Goal: Task Accomplishment & Management: Complete application form

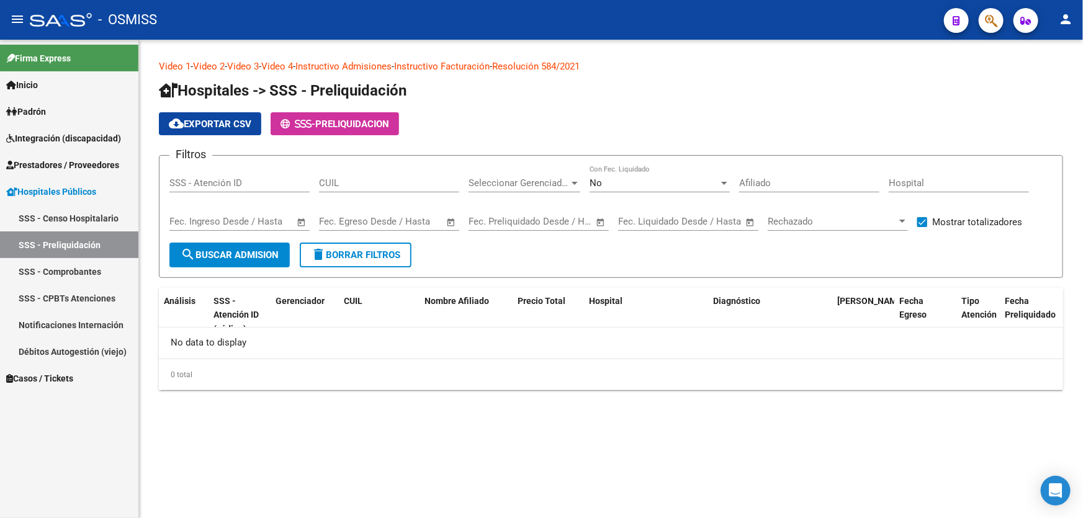
click at [90, 168] on span "Prestadores / Proveedores" at bounding box center [62, 165] width 113 height 14
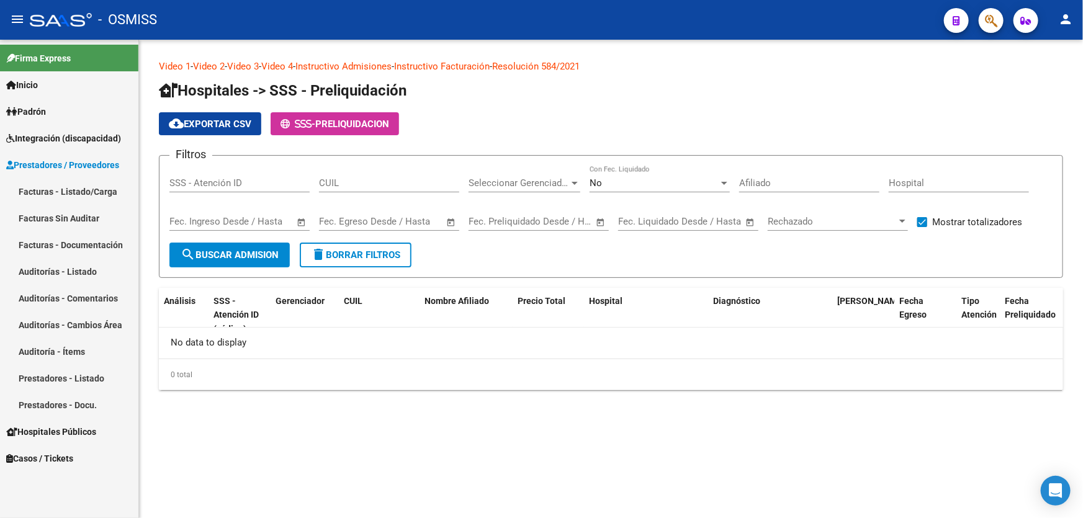
click at [79, 271] on link "Auditorías - Listado" at bounding box center [69, 271] width 138 height 27
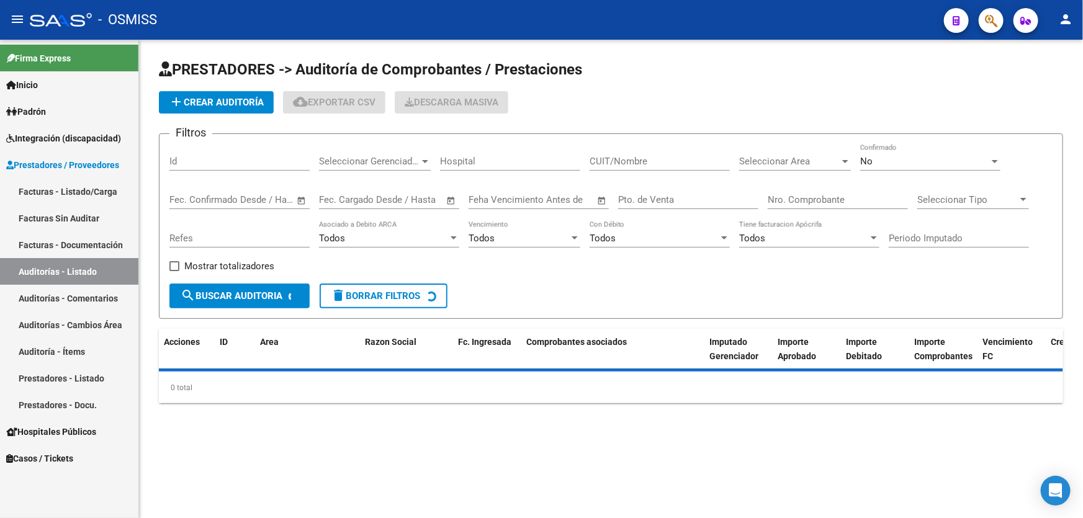
click at [778, 194] on input "Nro. Comprobante" at bounding box center [838, 199] width 140 height 11
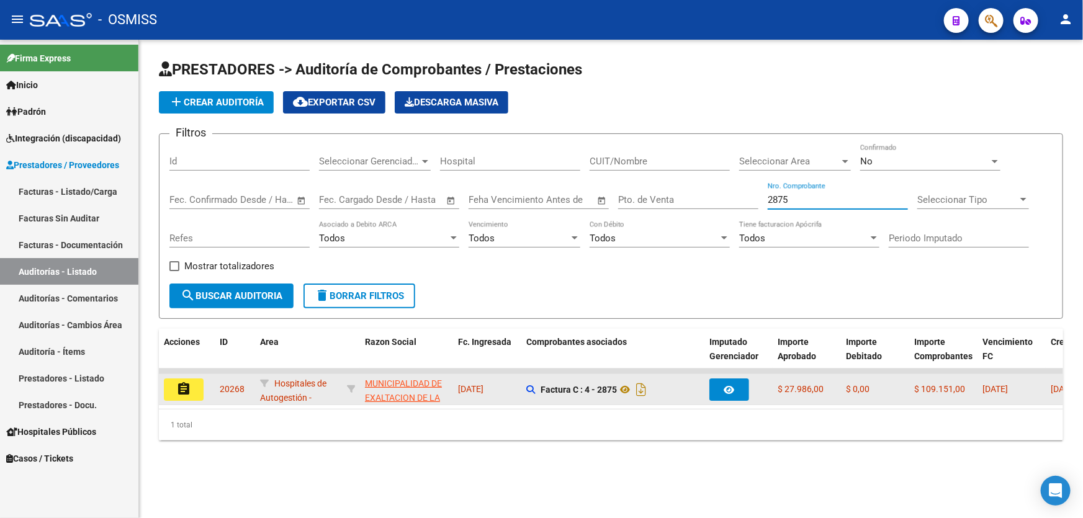
type input "2875"
click at [172, 388] on button "assignment" at bounding box center [184, 390] width 40 height 22
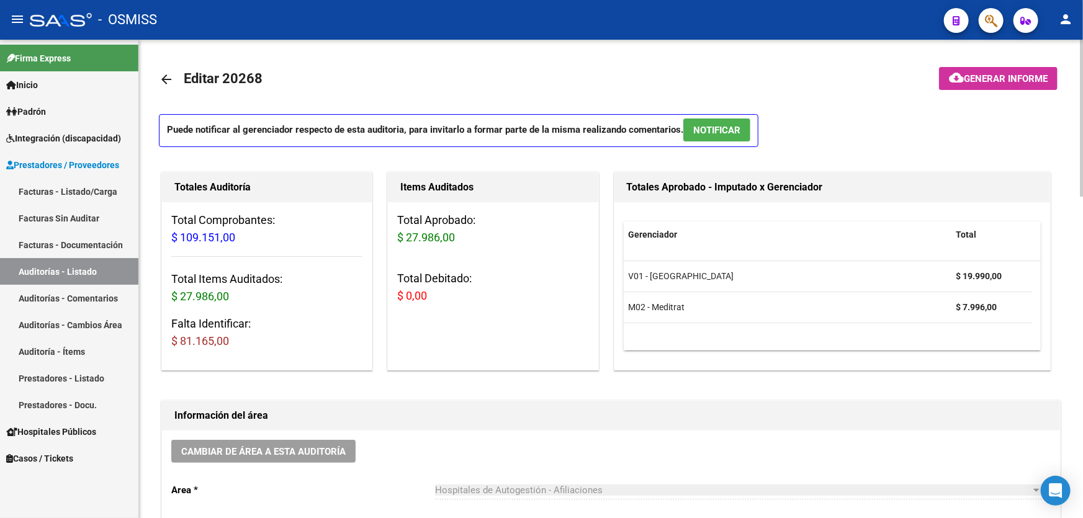
click at [702, 426] on div "Información del área" at bounding box center [611, 416] width 898 height 30
click at [377, 256] on div "Totales Auditoría Total Comprobantes: $ 109.151,00 Total Items Auditados: $ 27.…" at bounding box center [272, 271] width 226 height 204
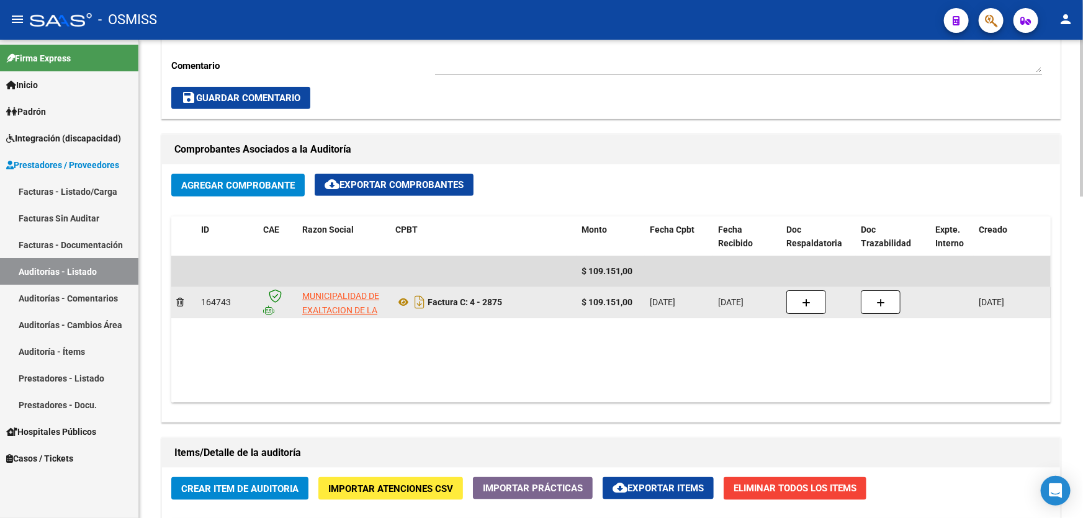
scroll to position [789, 0]
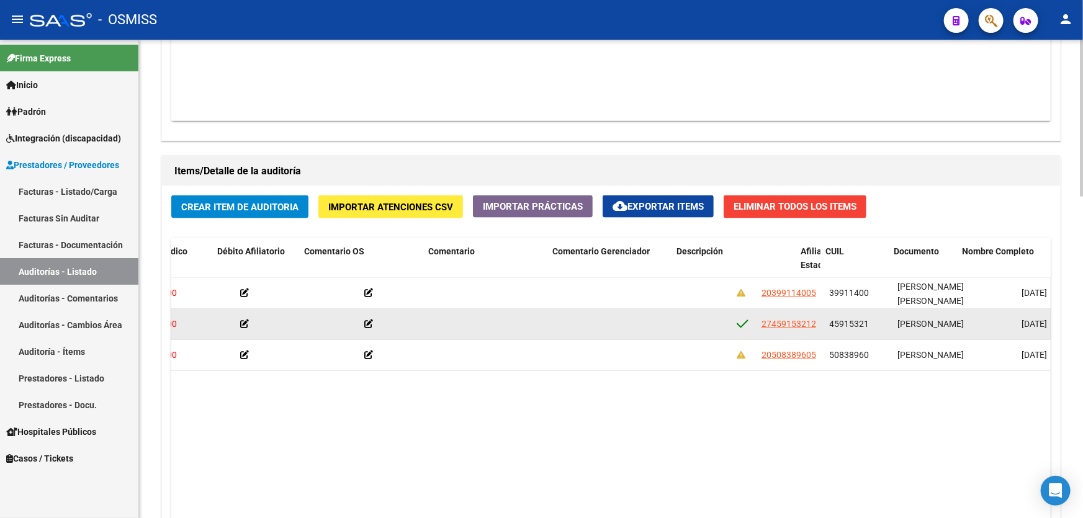
drag, startPoint x: 422, startPoint y: 333, endPoint x: 512, endPoint y: 326, distance: 90.2
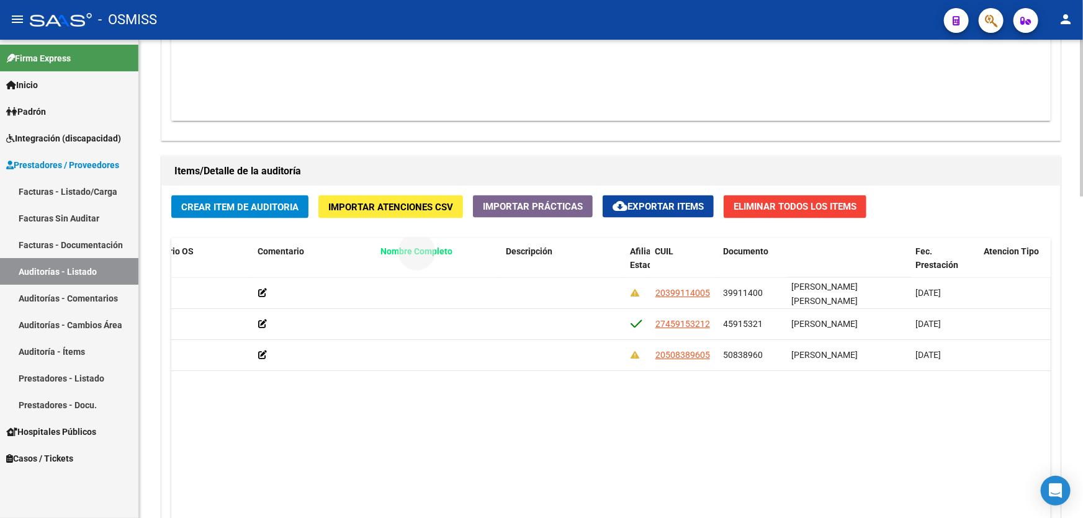
drag, startPoint x: 796, startPoint y: 248, endPoint x: 385, endPoint y: 249, distance: 410.8
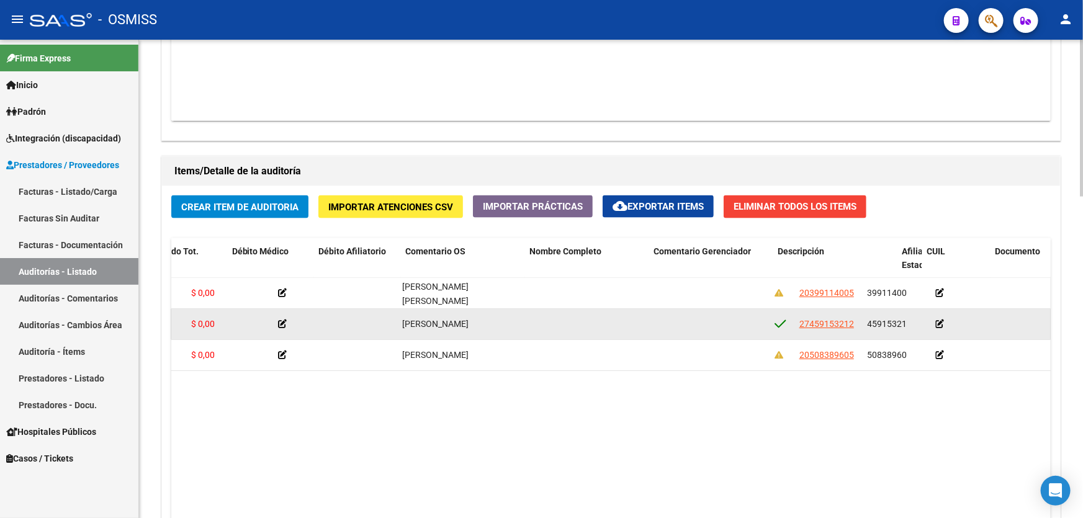
drag, startPoint x: 399, startPoint y: 313, endPoint x: 258, endPoint y: 328, distance: 142.3
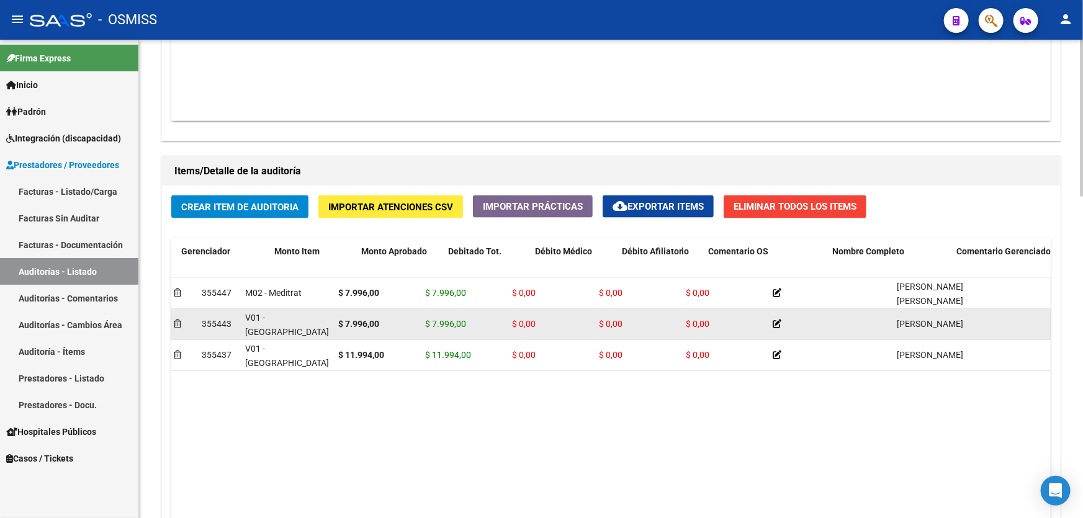
scroll to position [0, 0]
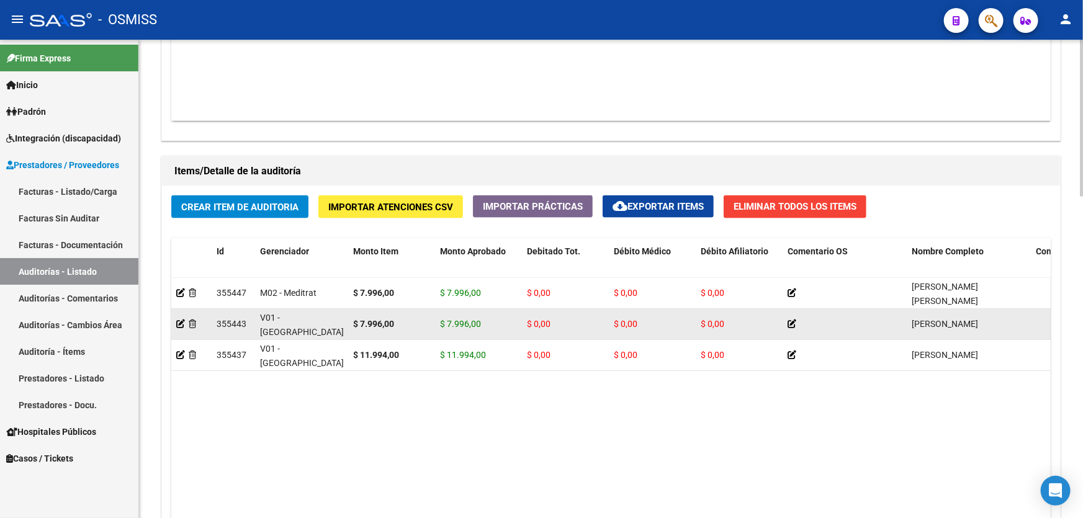
drag, startPoint x: 258, startPoint y: 328, endPoint x: 200, endPoint y: 333, distance: 57.9
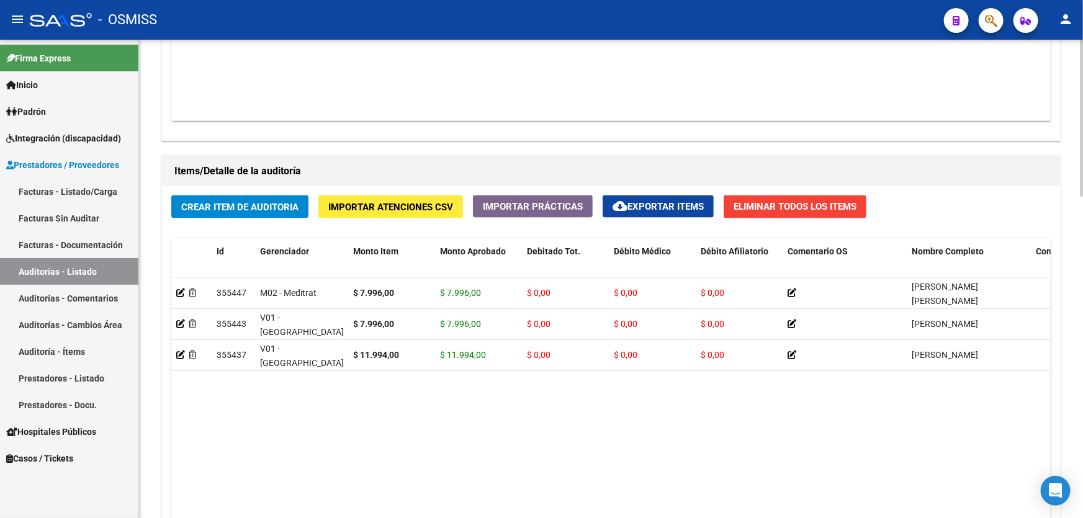
click at [523, 413] on datatable-body "355447 M02 - Meditrat $ 7.996,00 $ 7.996,00 $ 0,00 $ 0,00 $ 0,00 [PERSON_NAME] …" at bounding box center [610, 424] width 879 height 292
click at [241, 213] on button "Crear Item de Auditoria" at bounding box center [239, 206] width 137 height 23
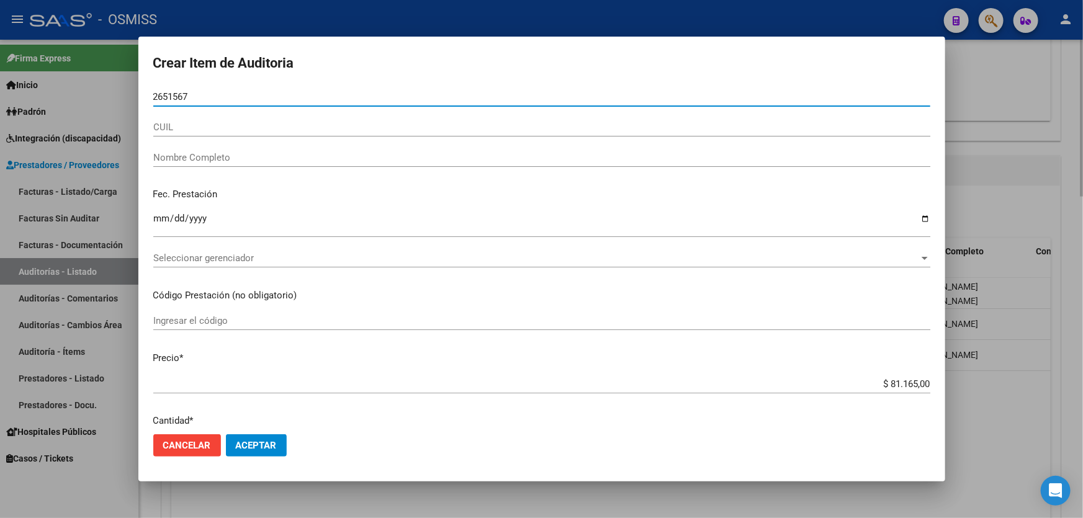
type input "26515672"
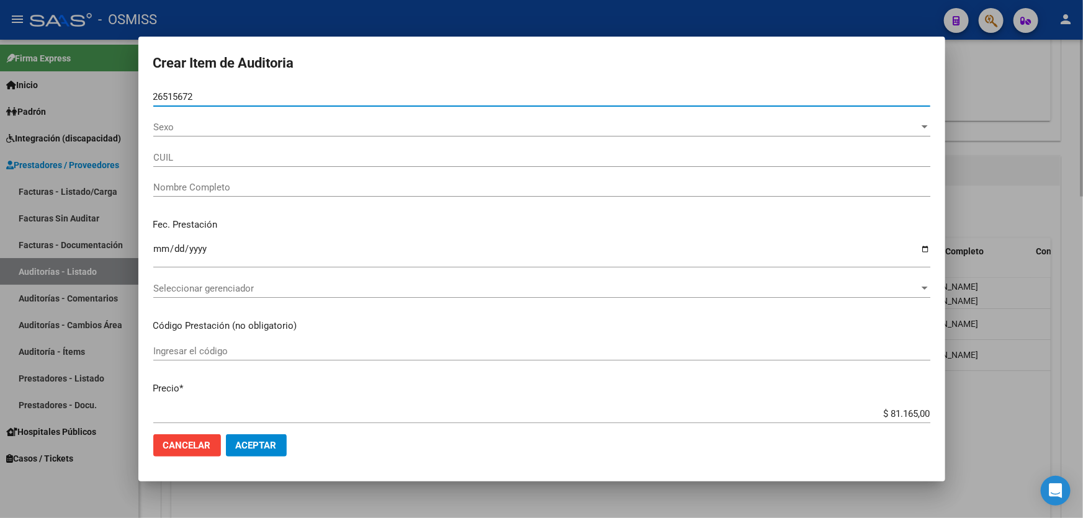
type input "20265156720"
type input "AVENDA�O [PERSON_NAME]"
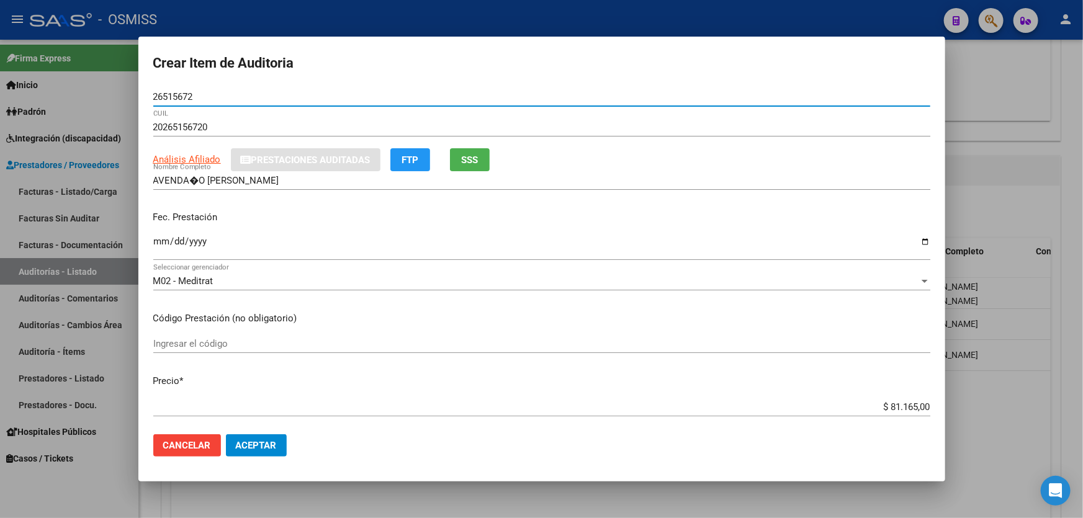
type input "26515672"
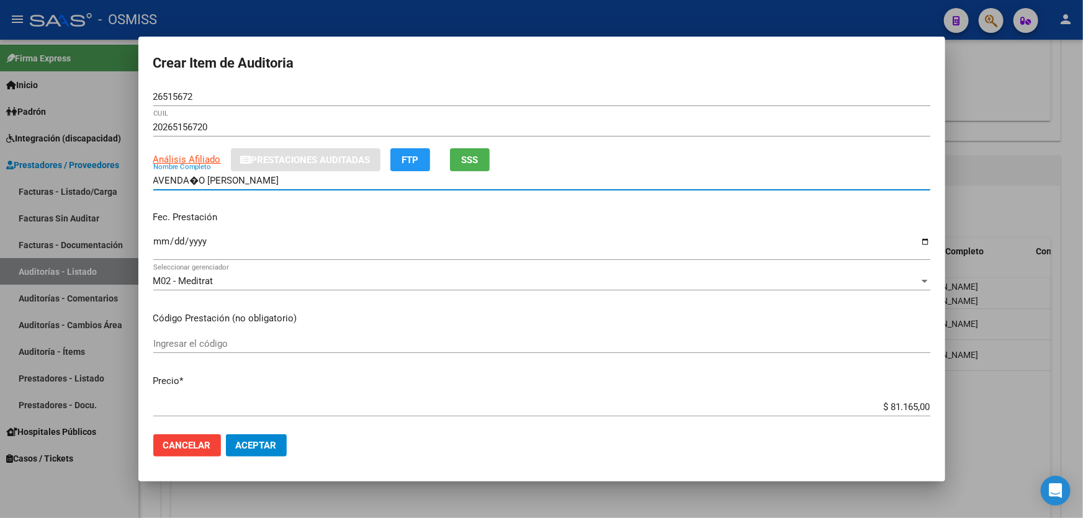
click at [195, 181] on input "AVENDA�O [PERSON_NAME]" at bounding box center [541, 180] width 777 height 11
type input "[PERSON_NAME]"
click at [152, 238] on mat-dialog-content "26515672 Nro Documento 20265156720 CUIL Análisis Afiliado Prestaciones Auditada…" at bounding box center [541, 255] width 807 height 337
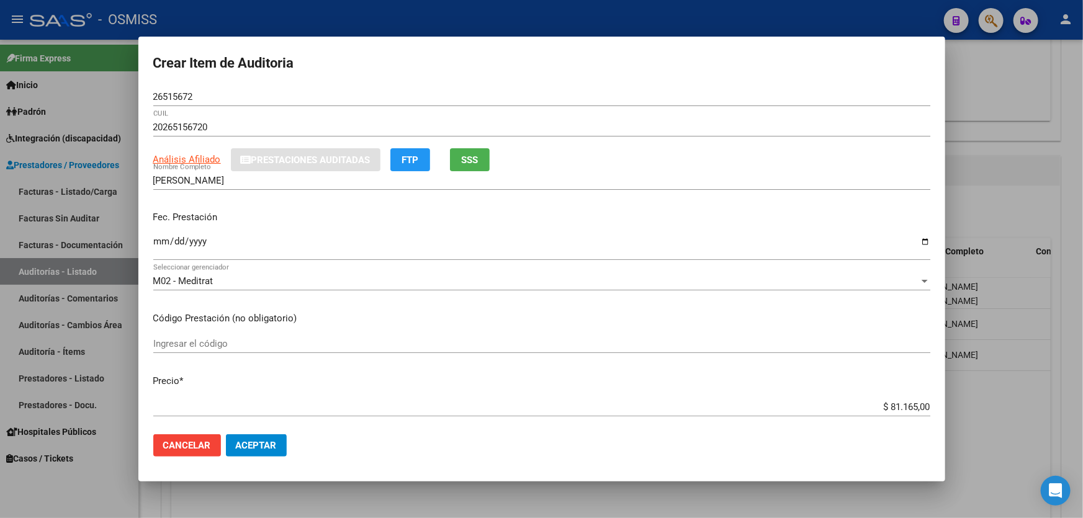
click at [156, 240] on input "Ingresar la fecha" at bounding box center [541, 246] width 777 height 20
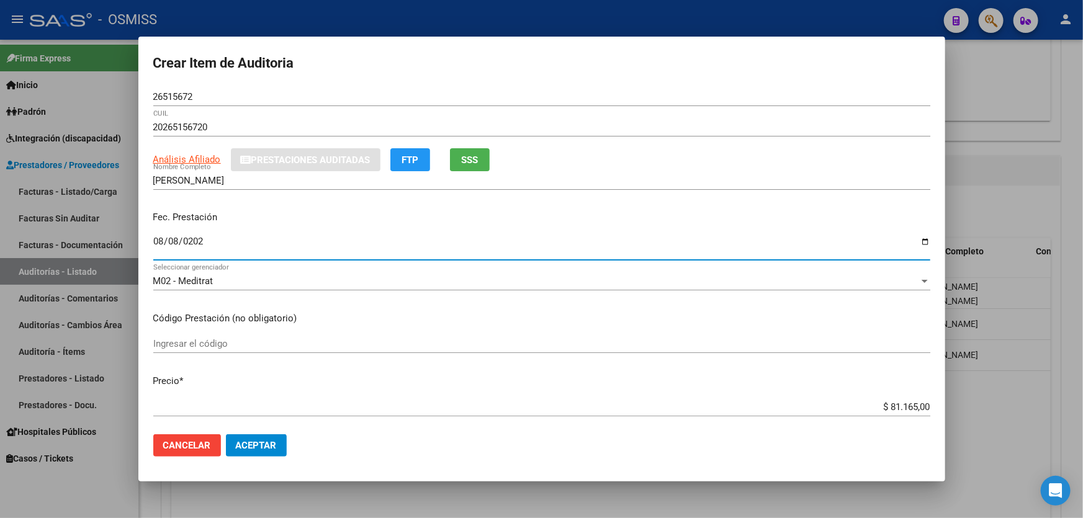
type input "[DATE]"
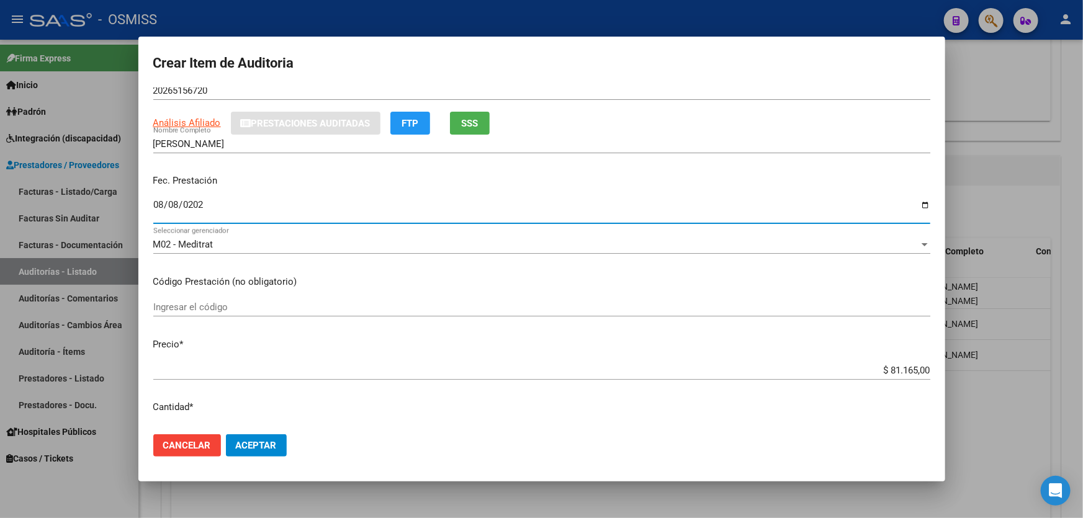
scroll to position [56, 0]
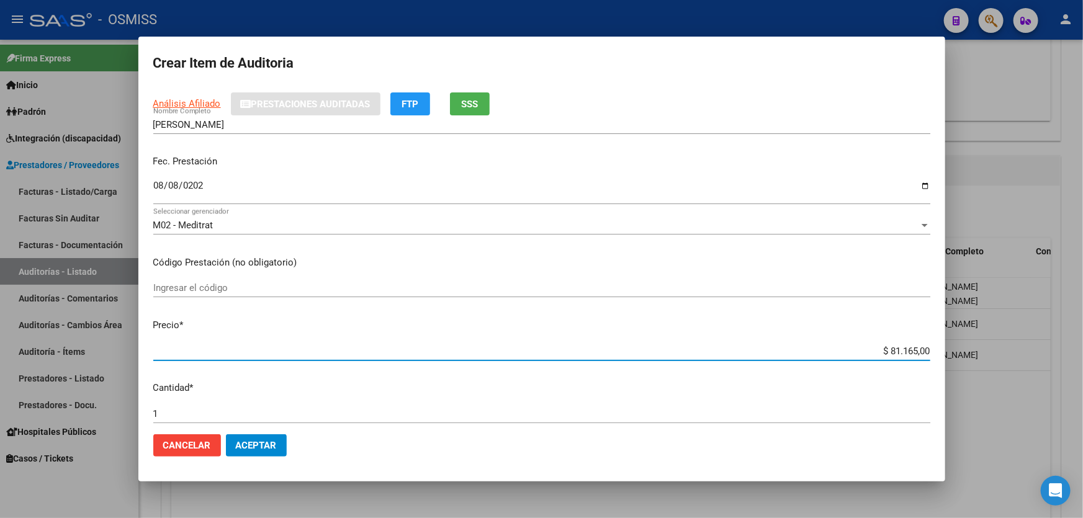
drag, startPoint x: 861, startPoint y: 344, endPoint x: 1082, endPoint y: 312, distance: 223.9
click at [1082, 316] on div "Crear Item de Auditoria 26515672 Nro Documento 20265156720 CUIL Análisis Afilia…" at bounding box center [541, 259] width 1083 height 518
type input "$ 0,03"
type input "$ 0,39"
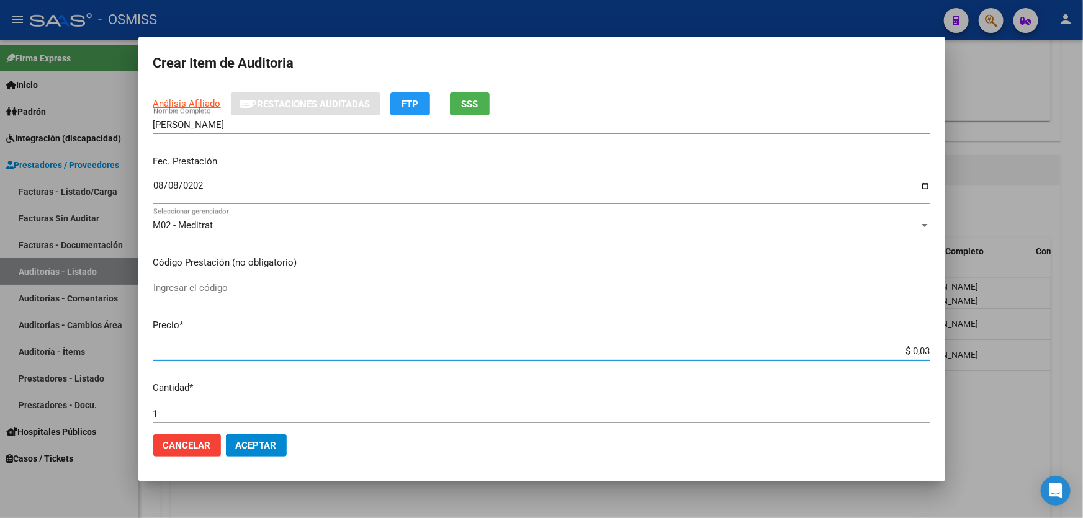
type input "$ 0,39"
type input "$ 3,99"
type input "$ 39,98"
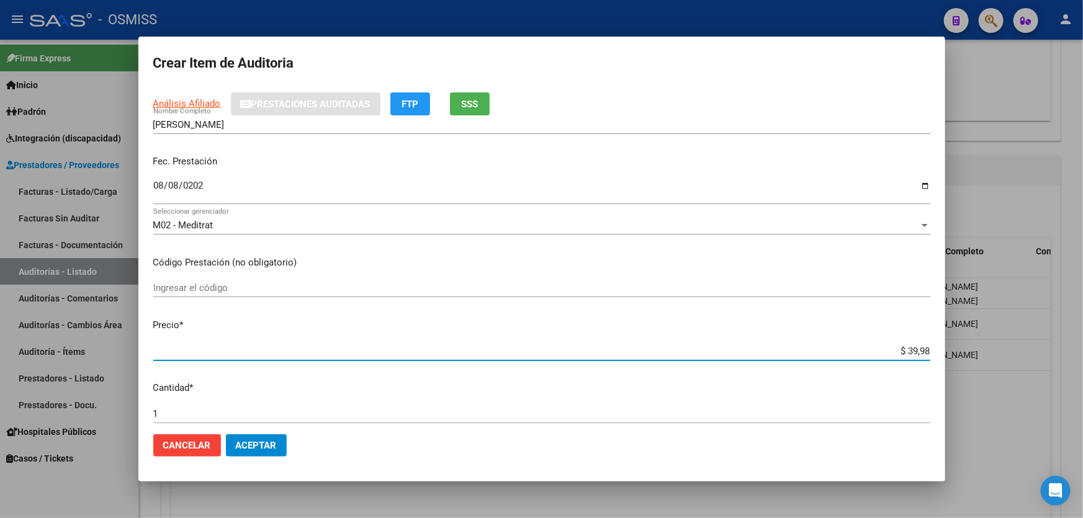
type input "$ 399,80"
type input "$ 3.998,00"
click at [253, 441] on span "Aceptar" at bounding box center [256, 445] width 41 height 11
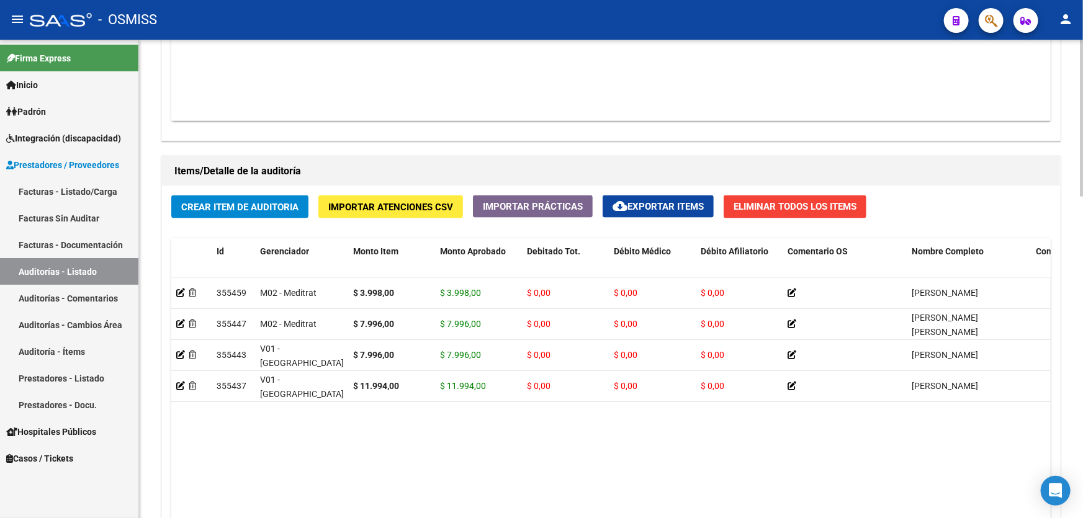
click at [384, 425] on datatable-body "355459 M02 - Meditrat $ 3.998,00 $ 3.998,00 $ 0,00 $ 0,00 $ 0,00 [PERSON_NAME] …" at bounding box center [610, 424] width 879 height 292
click at [282, 204] on span "Crear Item de Auditoria" at bounding box center [239, 207] width 117 height 11
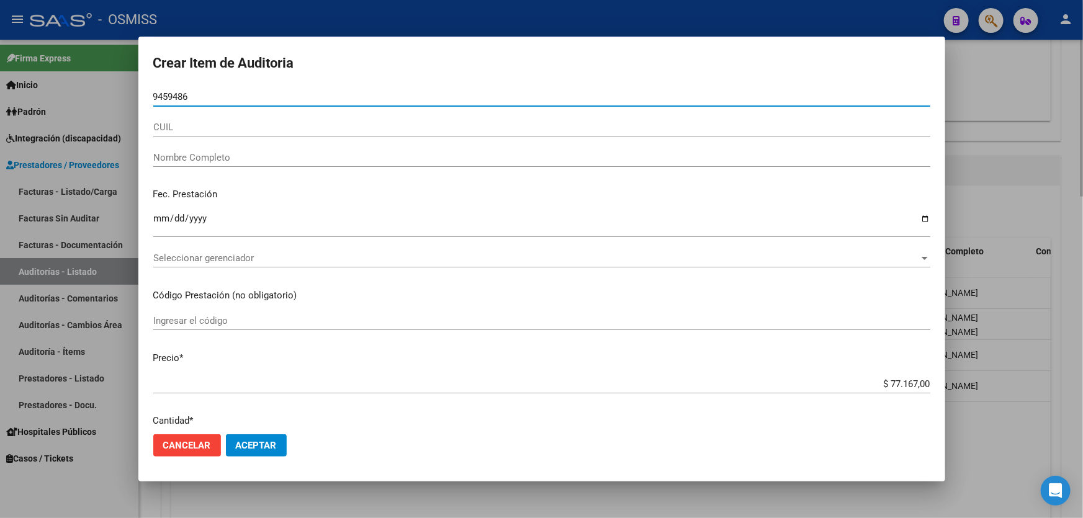
type input "94594869"
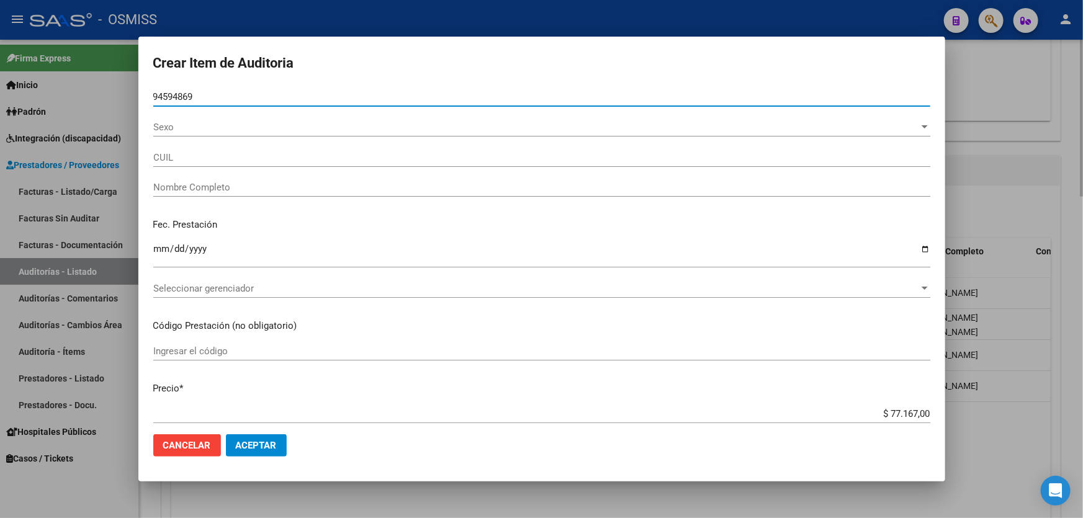
type input "27945948693"
type input "[PERSON_NAME]"
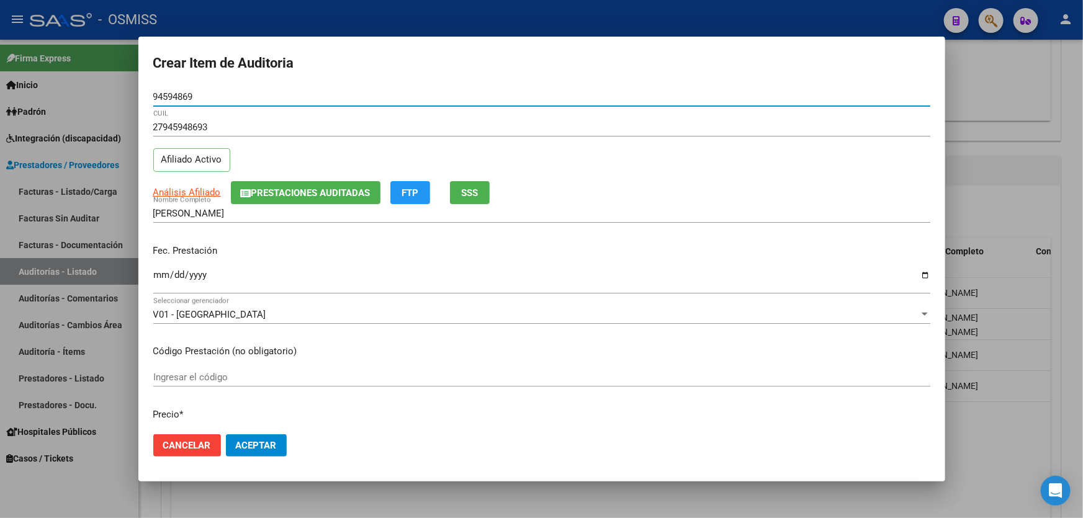
type input "94594869"
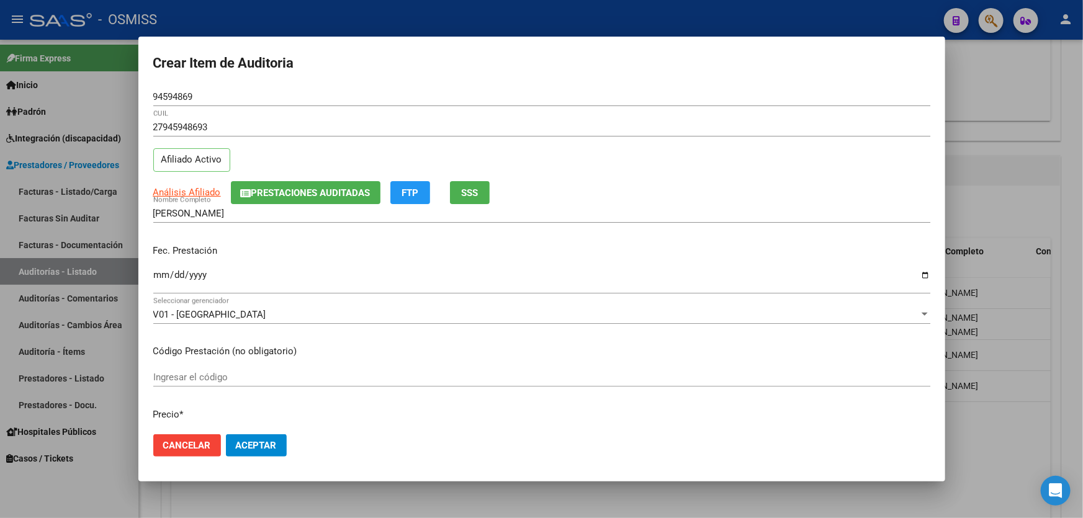
click at [163, 267] on div "Ingresar la fecha" at bounding box center [541, 280] width 777 height 27
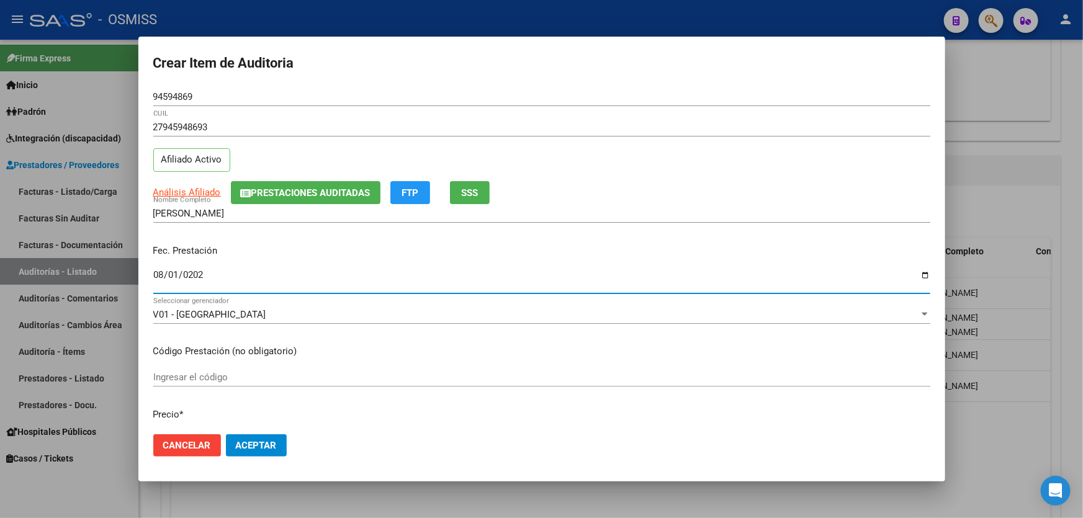
type input "[DATE]"
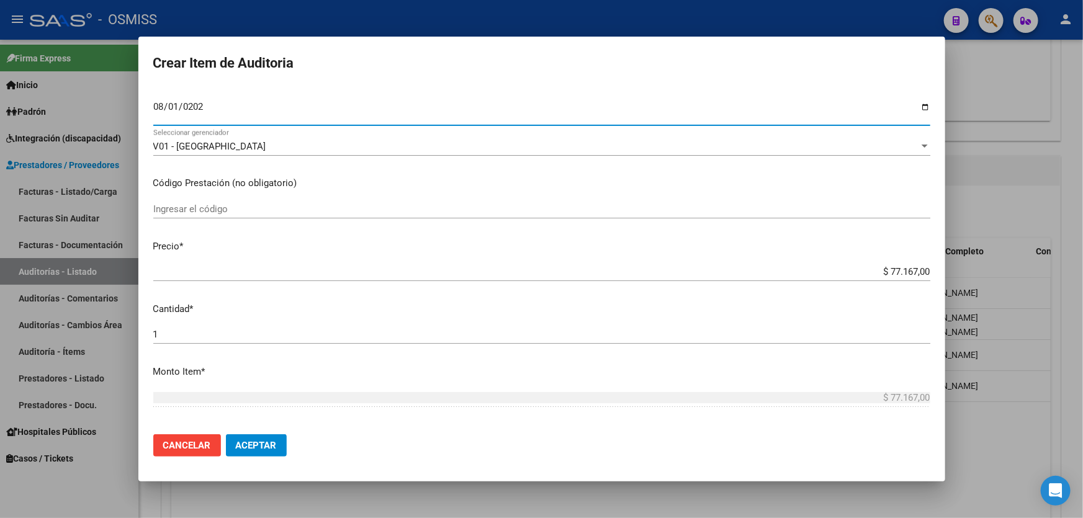
scroll to position [169, 0]
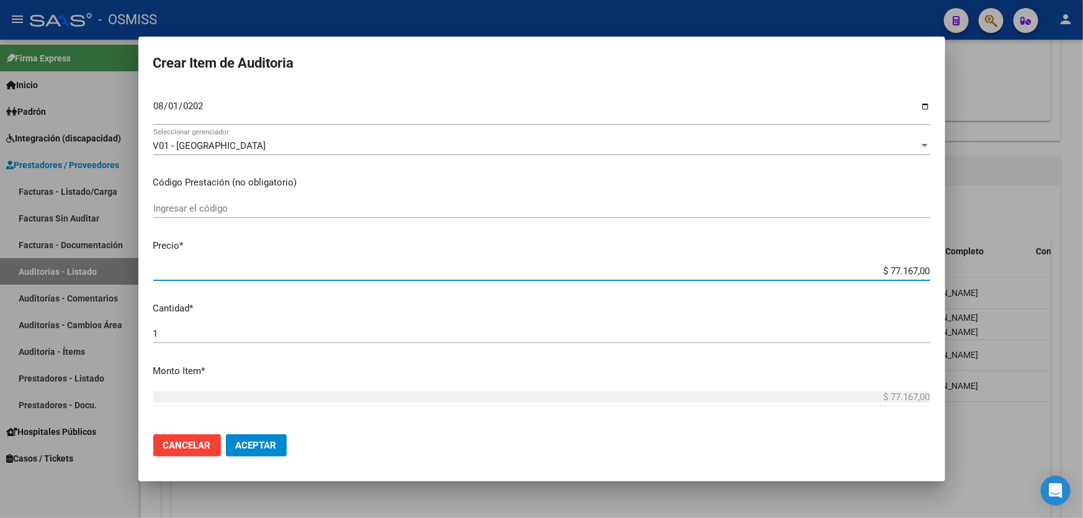
drag, startPoint x: 864, startPoint y: 272, endPoint x: 1082, endPoint y: 227, distance: 223.1
click at [1082, 230] on div "Crear Item de Auditoria 94594869 Nro Documento 27945948693 CUIL Afiliado Activo…" at bounding box center [541, 259] width 1083 height 518
click at [745, 266] on input "$ 77.167,00" at bounding box center [541, 271] width 777 height 11
drag, startPoint x: 864, startPoint y: 272, endPoint x: 1082, endPoint y: 236, distance: 220.8
click at [1082, 236] on div "Crear Item de Auditoria 94594869 Nro Documento 27945948693 CUIL Afiliado Activo…" at bounding box center [541, 259] width 1083 height 518
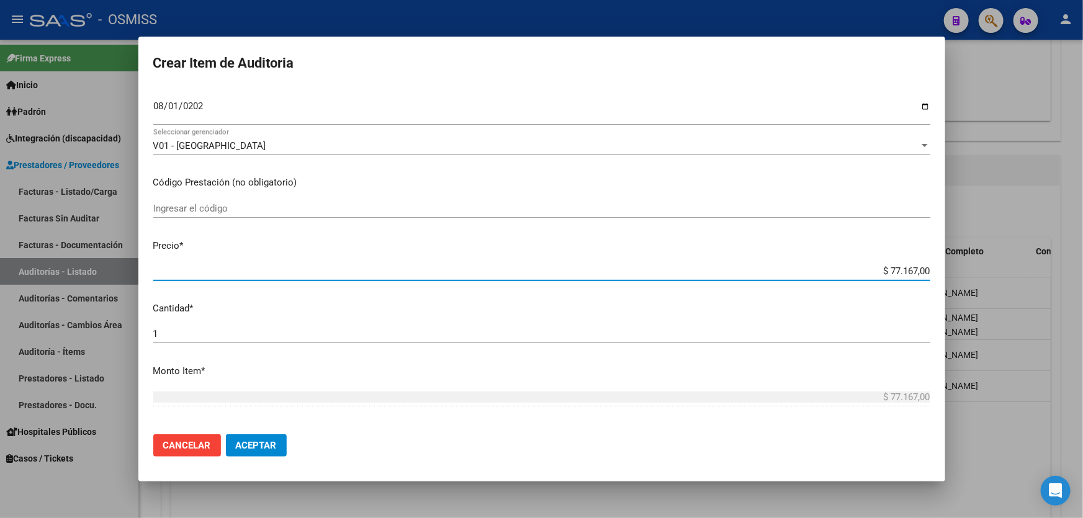
type input "$ 0,01"
type input "$ 0,18"
type input "$ 1,87"
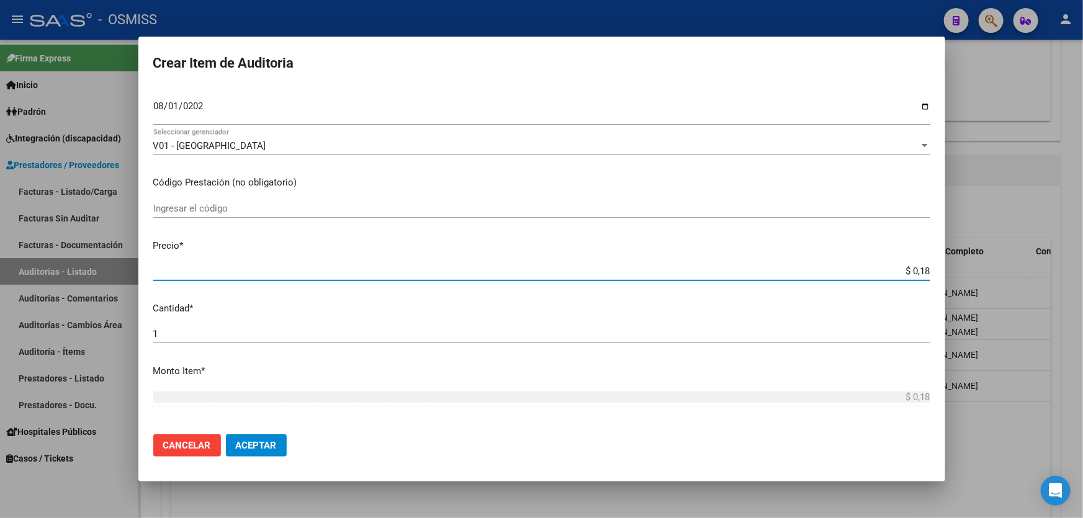
type input "$ 1,87"
type input "$ 18,70"
type input "$ 187,02"
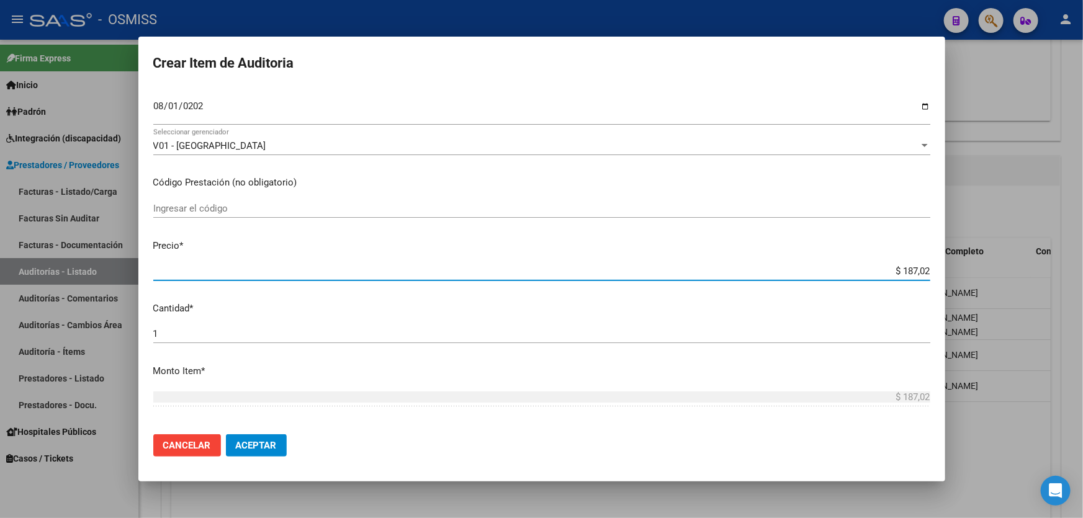
type input "$ 1.870,20"
type input "$ 18.702,00"
click at [258, 447] on span "Aceptar" at bounding box center [256, 445] width 41 height 11
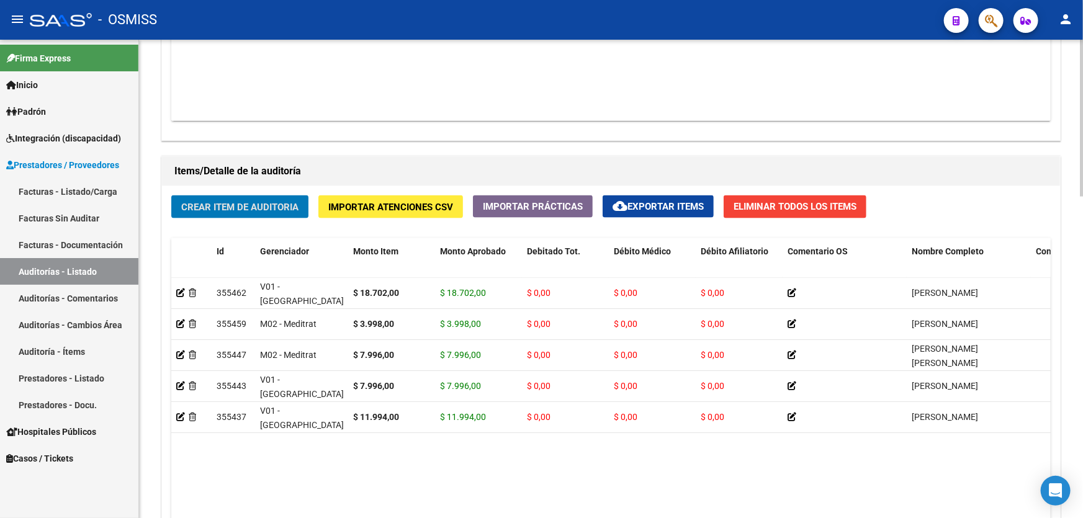
drag, startPoint x: 662, startPoint y: 447, endPoint x: 660, endPoint y: 434, distance: 13.2
click at [662, 447] on datatable-body "355462 V01 - [PERSON_NAME] $ 18.702,00 $ 18.702,00 $ 0,00 $ 0,00 $ 0,00 [PERSON…" at bounding box center [610, 424] width 879 height 292
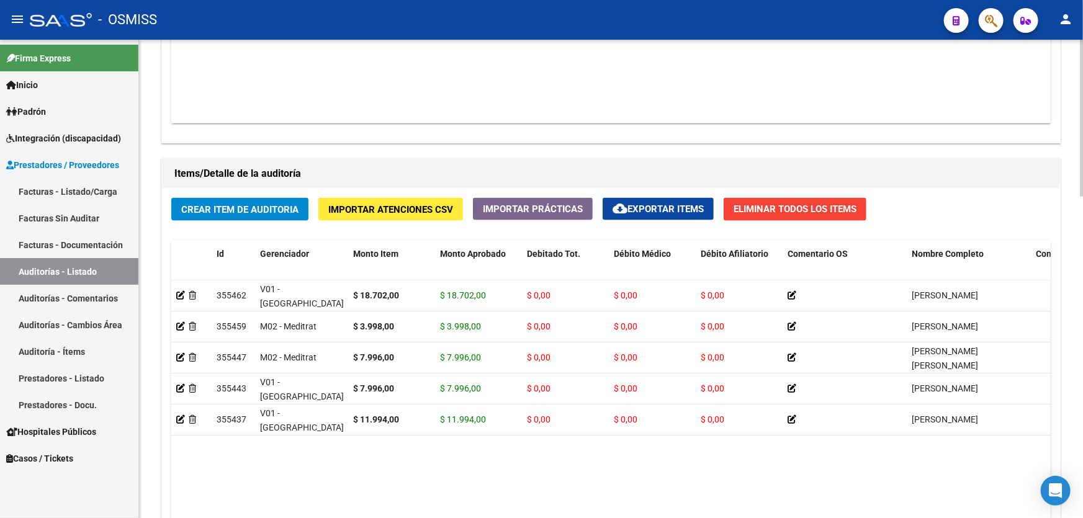
scroll to position [789, 0]
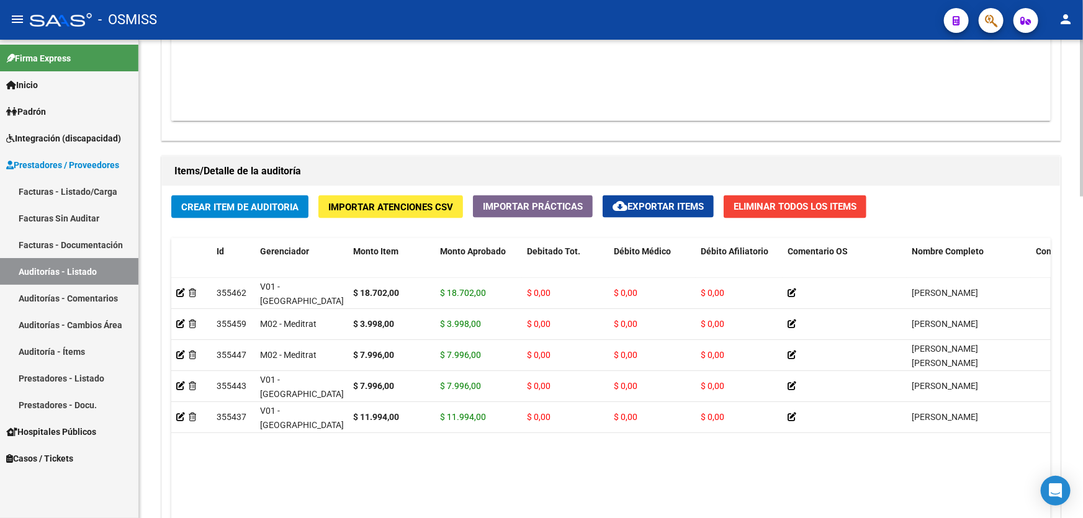
click at [441, 134] on div "Agregar Comprobante cloud_download Exportar Comprobantes ID CAE Razon Social CP…" at bounding box center [611, 12] width 898 height 258
click at [289, 195] on button "Crear Item de Auditoria" at bounding box center [239, 206] width 137 height 23
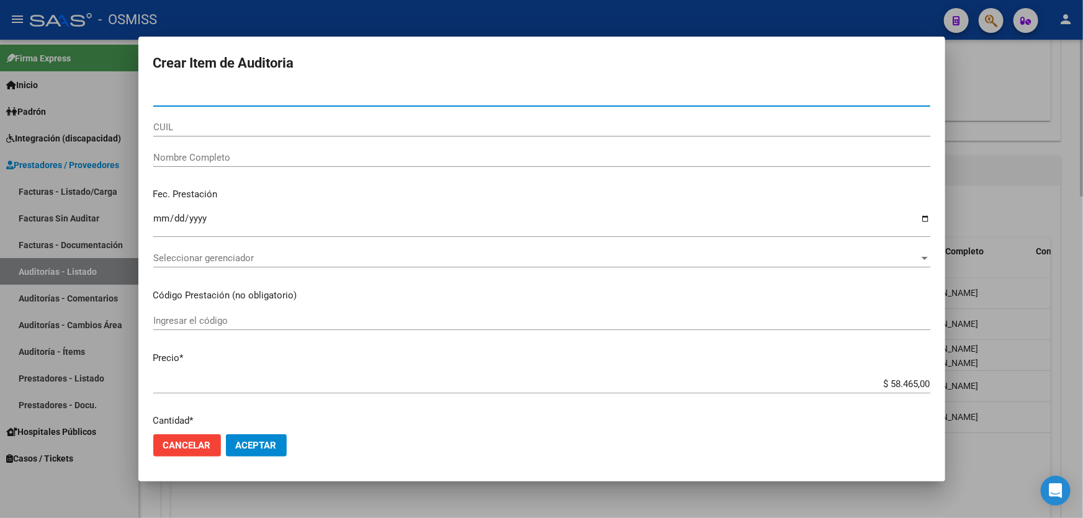
type input "55727833"
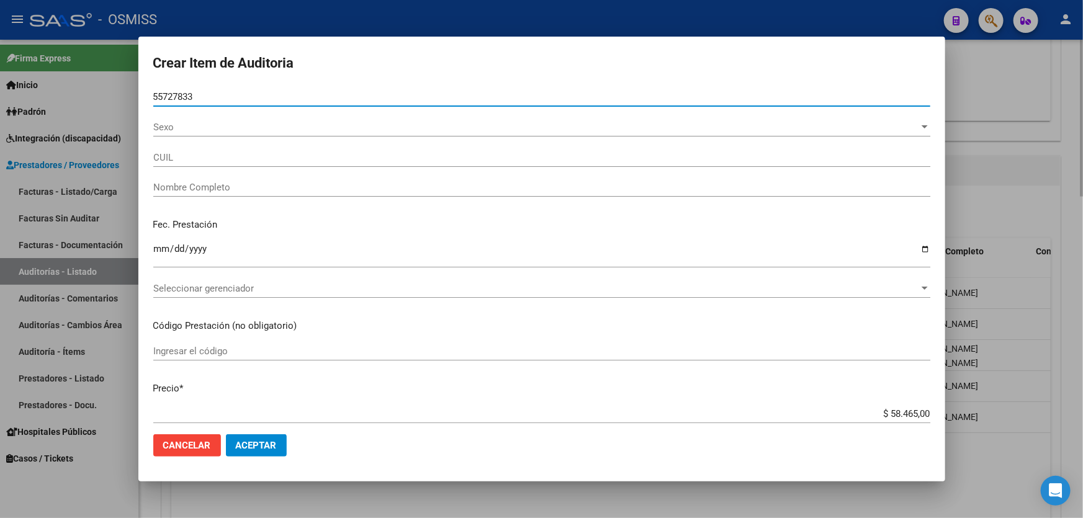
type input "20557278339"
type input "[PERSON_NAME]"
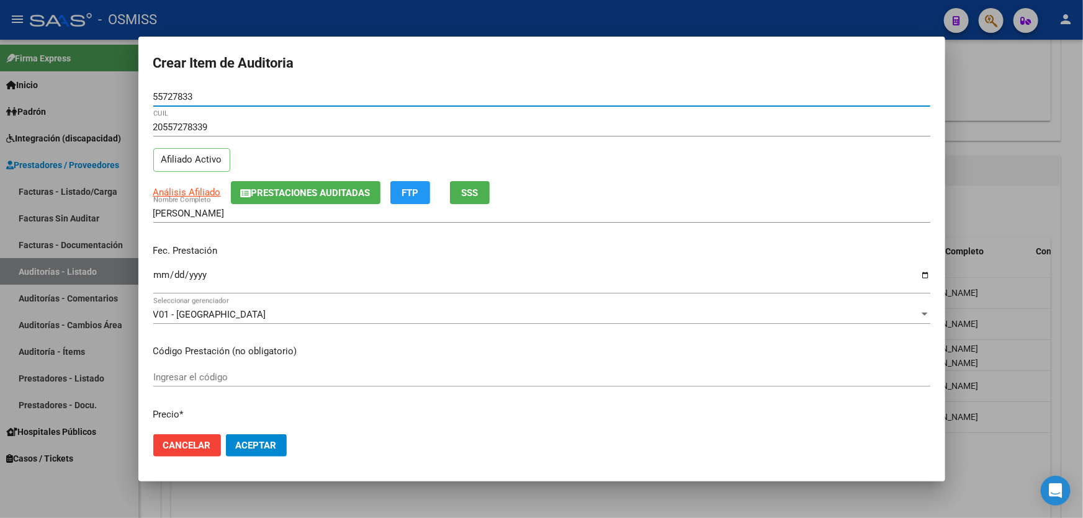
type input "55727833"
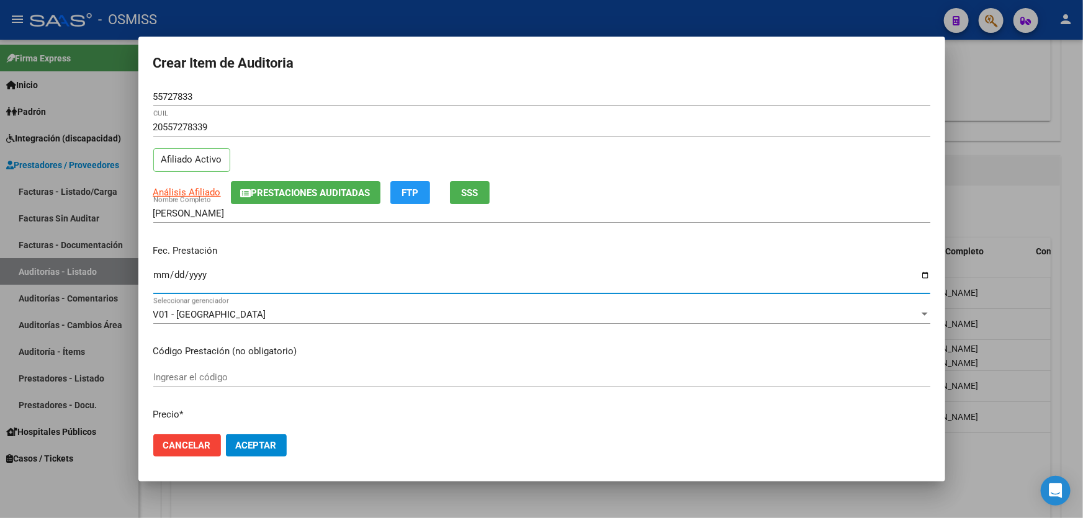
click at [161, 274] on input "Ingresar la fecha" at bounding box center [541, 280] width 777 height 20
type input "[DATE]"
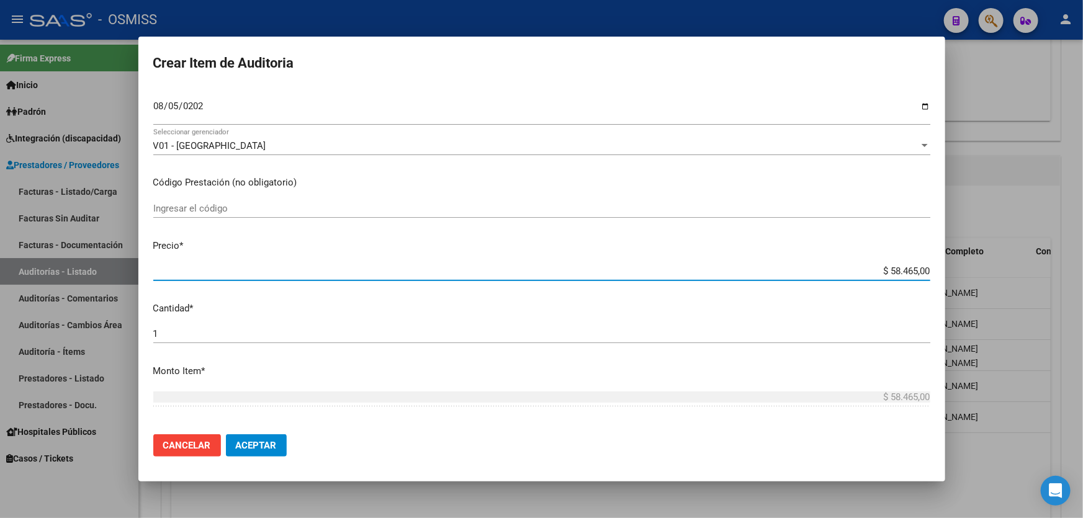
drag, startPoint x: 856, startPoint y: 274, endPoint x: 1082, endPoint y: 344, distance: 236.5
click at [990, 273] on div "Crear Item de Auditoria 55727833 Nro Documento 20557278339 CUIL Afiliado Activo…" at bounding box center [541, 259] width 1083 height 518
type input "$ 0,03"
type input "$ 0,39"
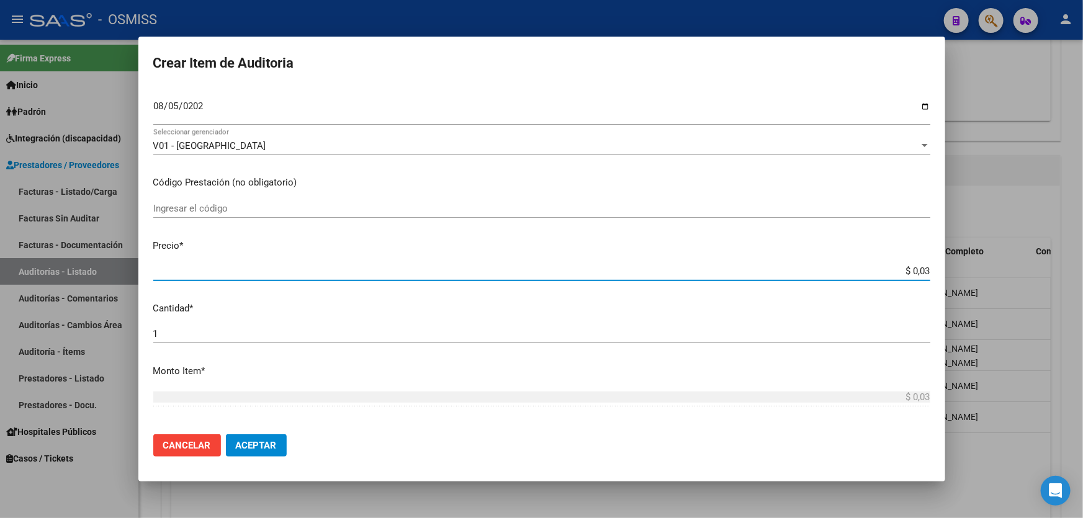
type input "$ 0,39"
type input "$ 3,99"
type input "$ 39,98"
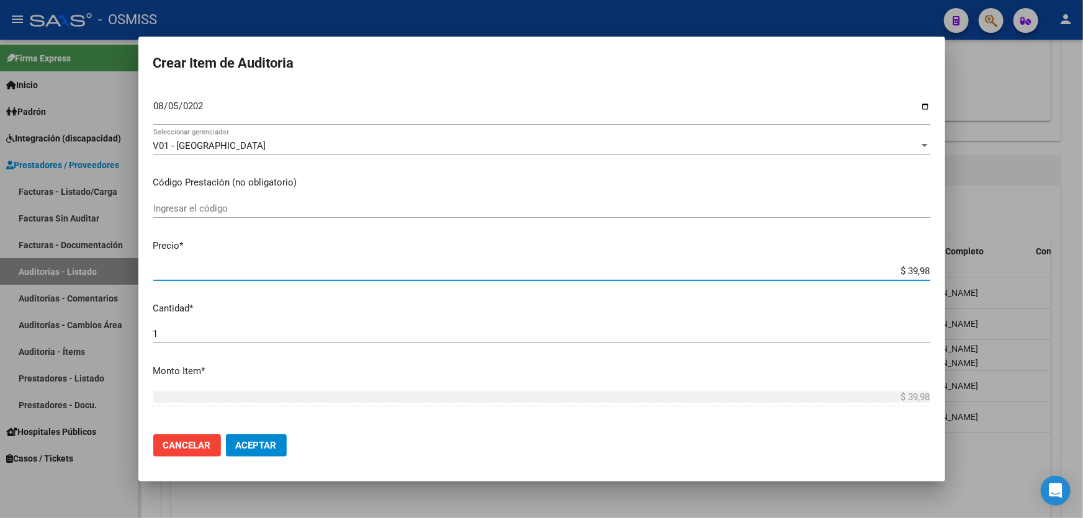
type input "$ 399,80"
type input "$ 3.998,00"
drag, startPoint x: 168, startPoint y: 335, endPoint x: 151, endPoint y: 333, distance: 16.9
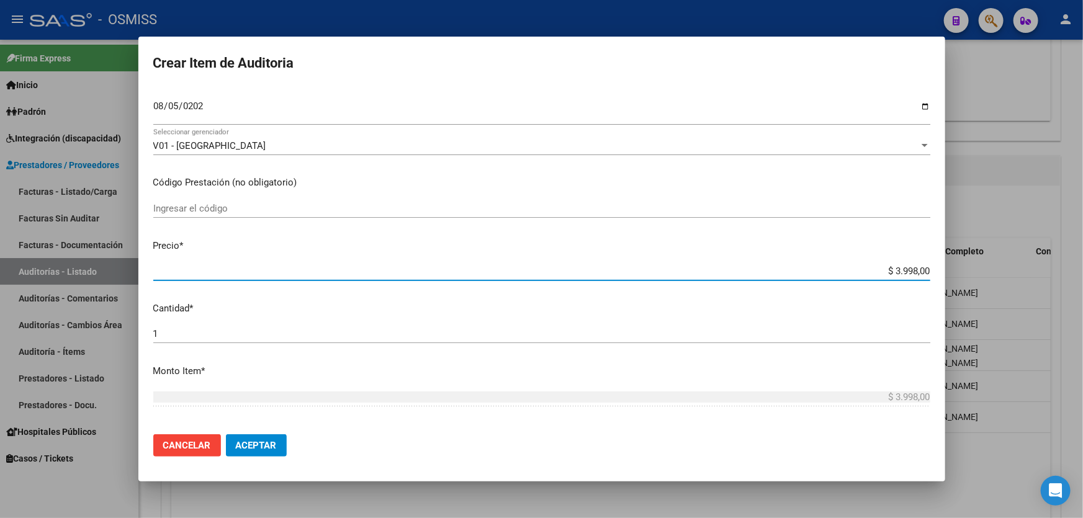
click at [151, 333] on mat-dialog-content "55727833 Nro Documento 20557278339 CUIL Afiliado Activo Análisis Afiliado Prest…" at bounding box center [541, 255] width 807 height 337
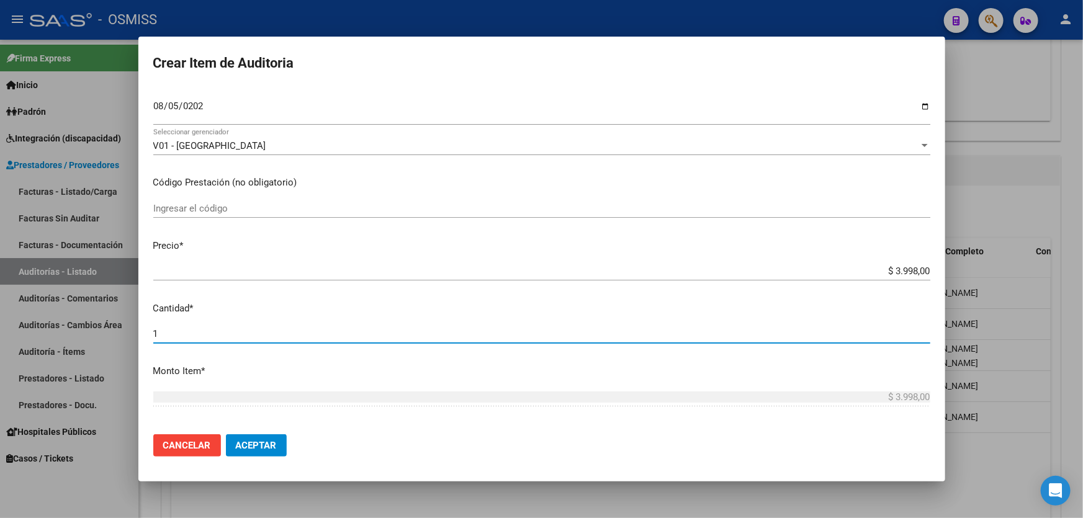
type input "2"
type input "$ 7.996,00"
type input "2"
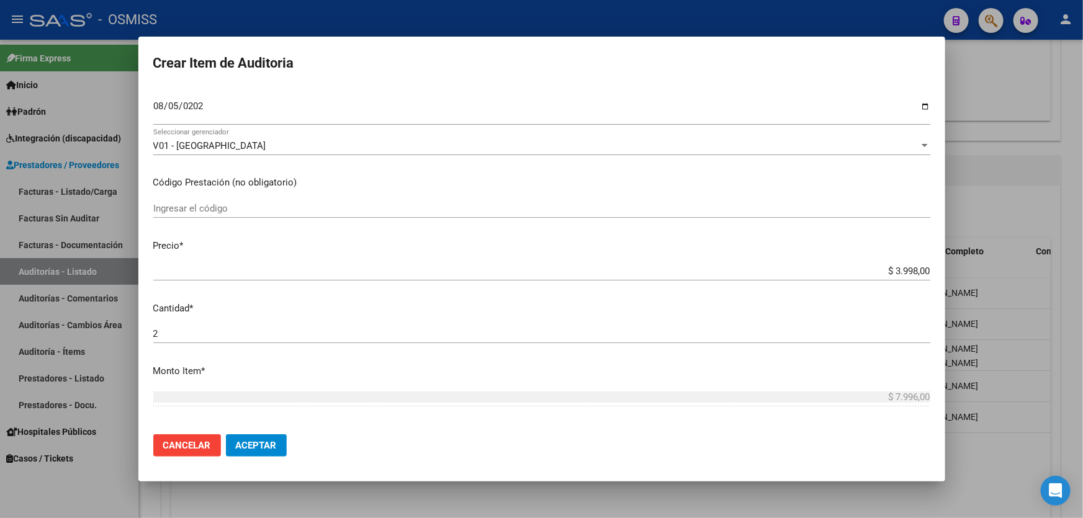
click at [266, 458] on mat-dialog-actions "Cancelar Aceptar" at bounding box center [541, 445] width 777 height 42
click at [271, 453] on button "Aceptar" at bounding box center [256, 445] width 61 height 22
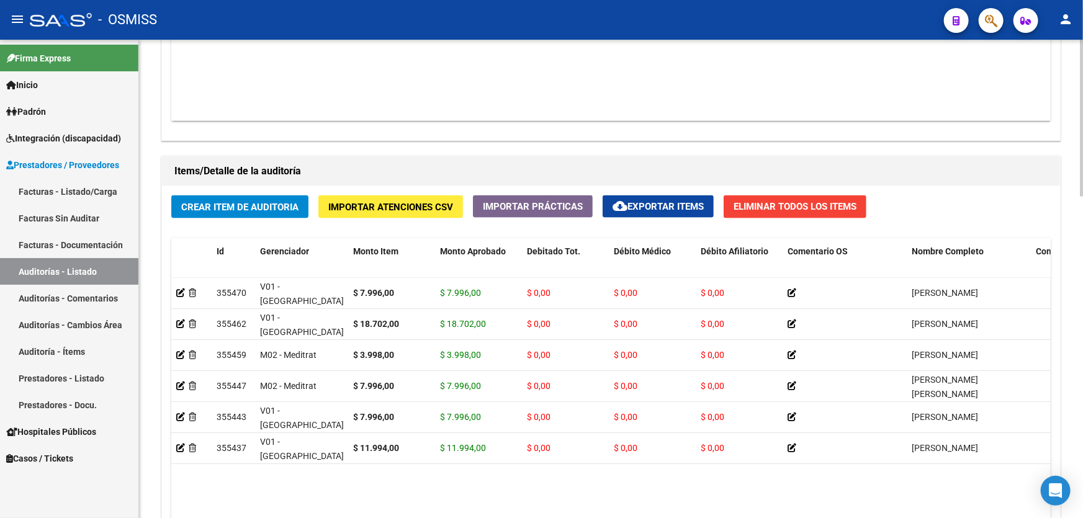
click at [462, 156] on div "Items/Detalle de la auditoría" at bounding box center [611, 171] width 898 height 30
click at [257, 202] on span "Crear Item de Auditoria" at bounding box center [239, 207] width 117 height 11
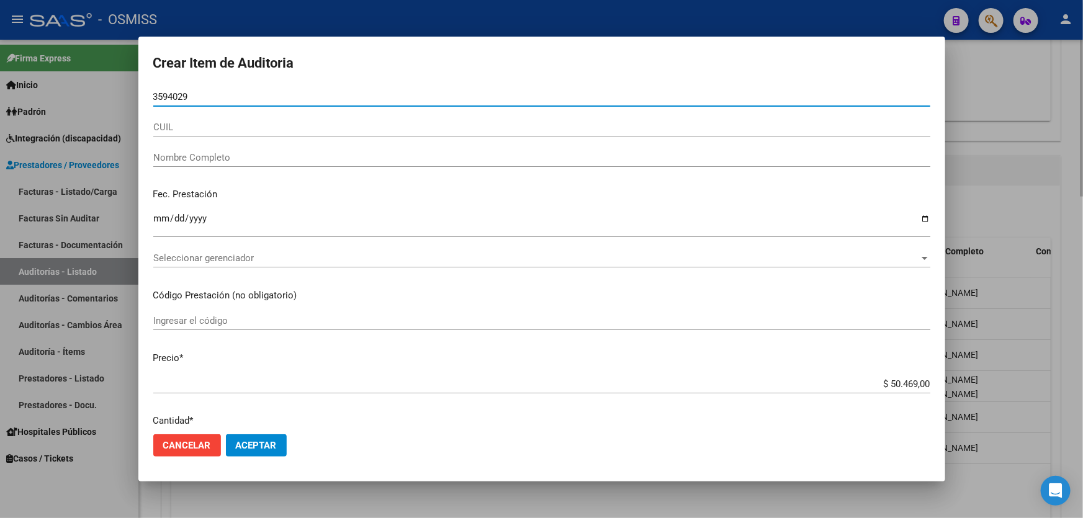
type input "35940294"
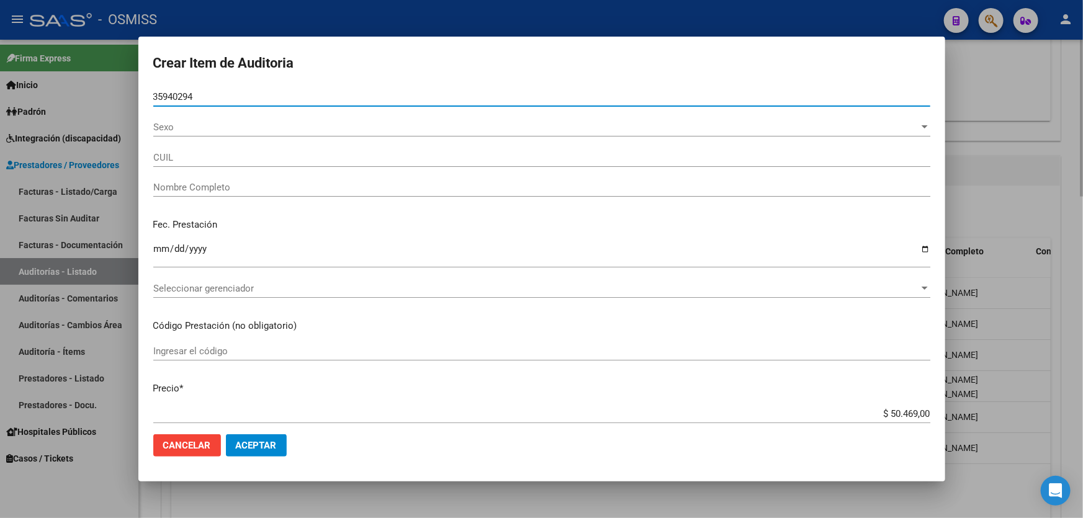
type input "20359402946"
type input "[PERSON_NAME]"
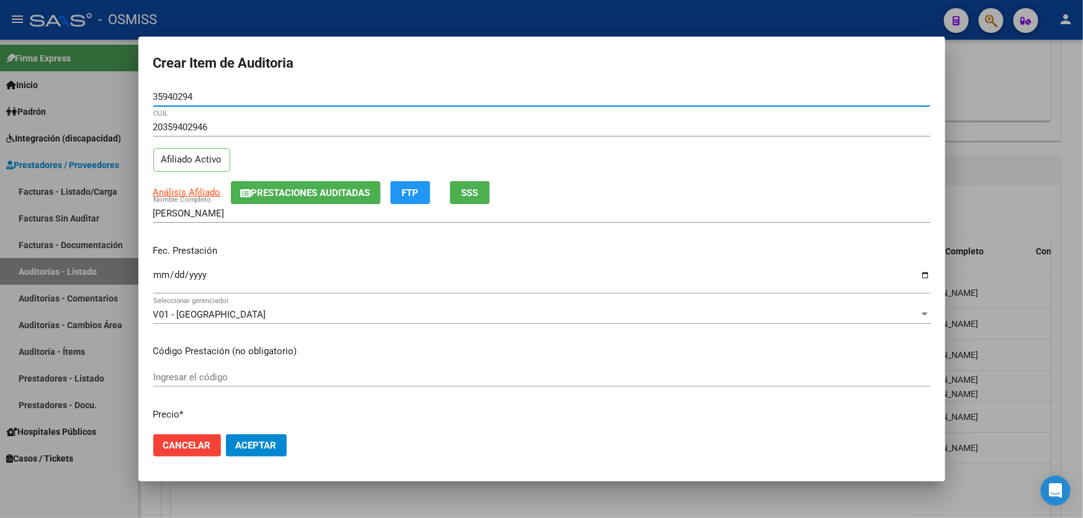
type input "35940294"
click at [166, 279] on input "Ingresar la fecha" at bounding box center [541, 280] width 777 height 20
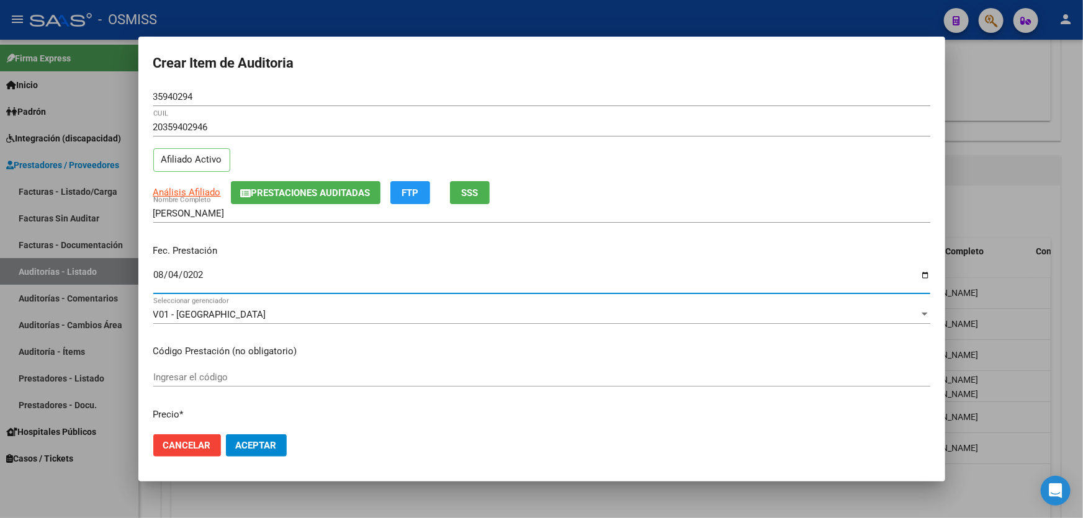
type input "[DATE]"
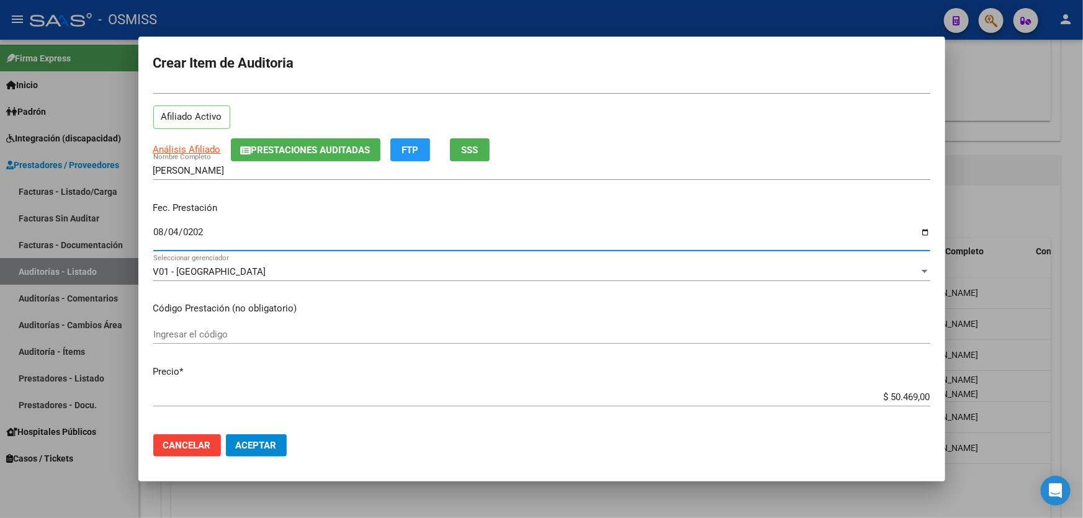
scroll to position [112, 0]
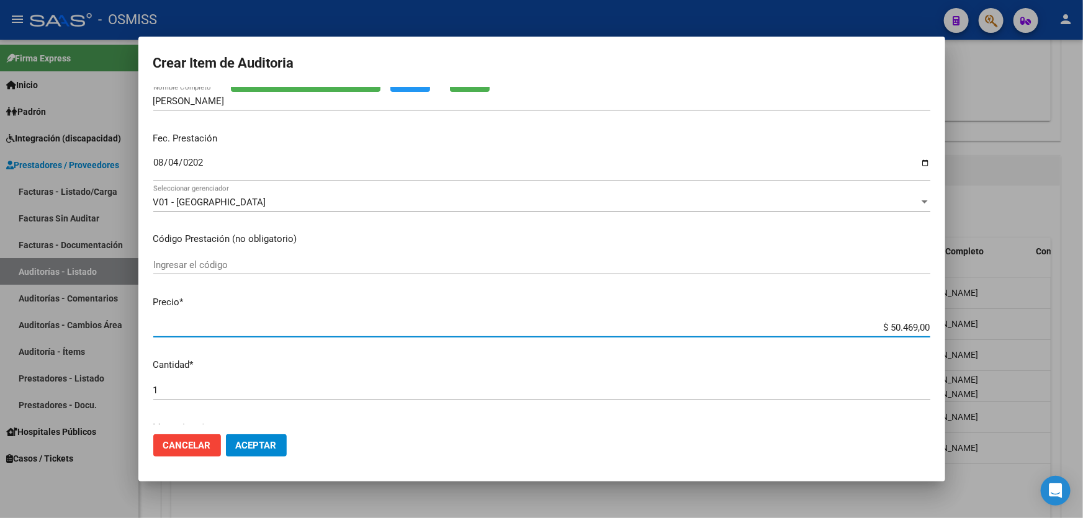
click at [863, 324] on input "$ 50.469,00" at bounding box center [541, 327] width 777 height 11
drag, startPoint x: 863, startPoint y: 325, endPoint x: 1082, endPoint y: 291, distance: 222.2
click at [1082, 292] on div "Crear Item de Auditoria 35940294 Nro Documento 20359402946 CUIL Afiliado Activo…" at bounding box center [541, 259] width 1083 height 518
type input "$ 0,03"
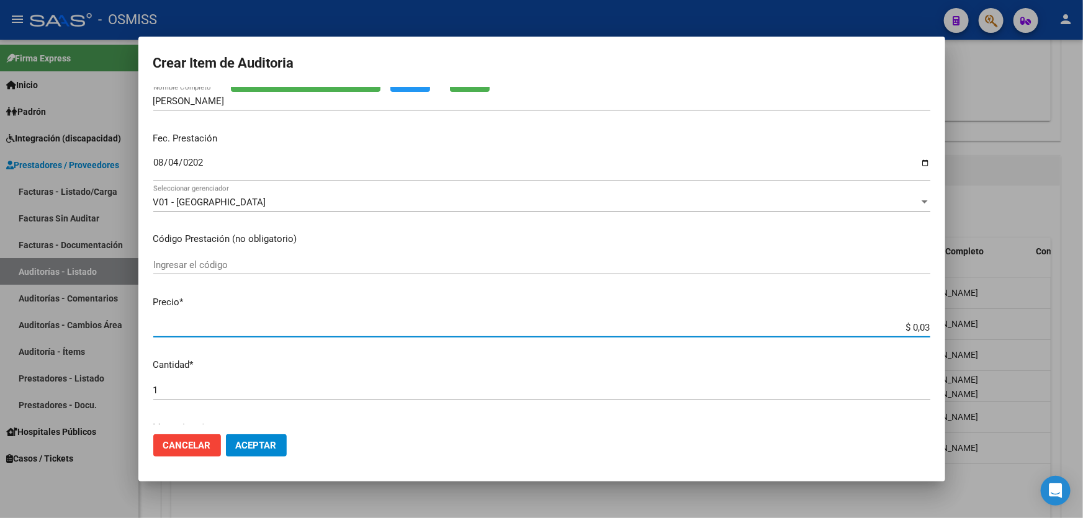
type input "$ 0,39"
type input "$ 3,99"
type input "$ 39,98"
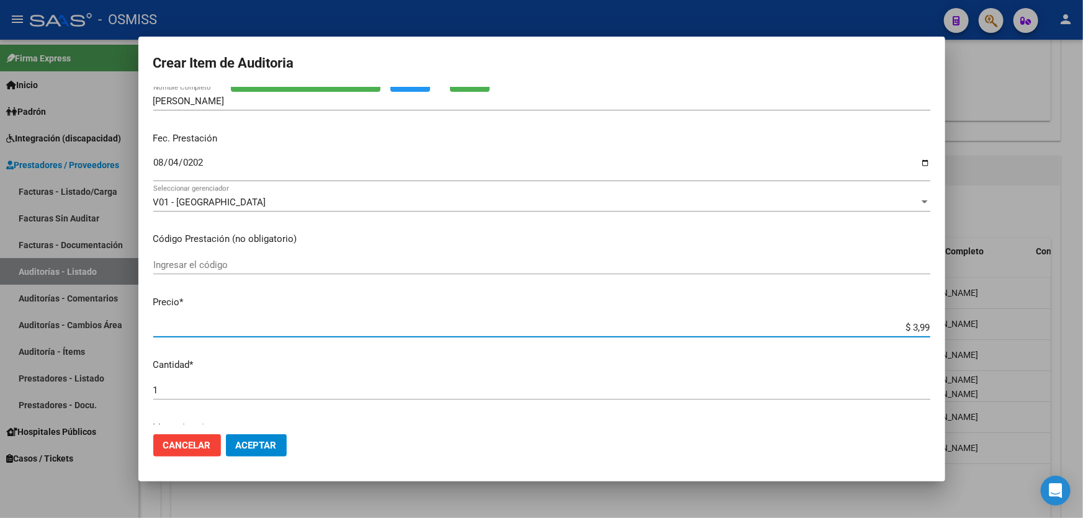
type input "$ 39,98"
type input "$ 399,80"
type input "$ 3.998,00"
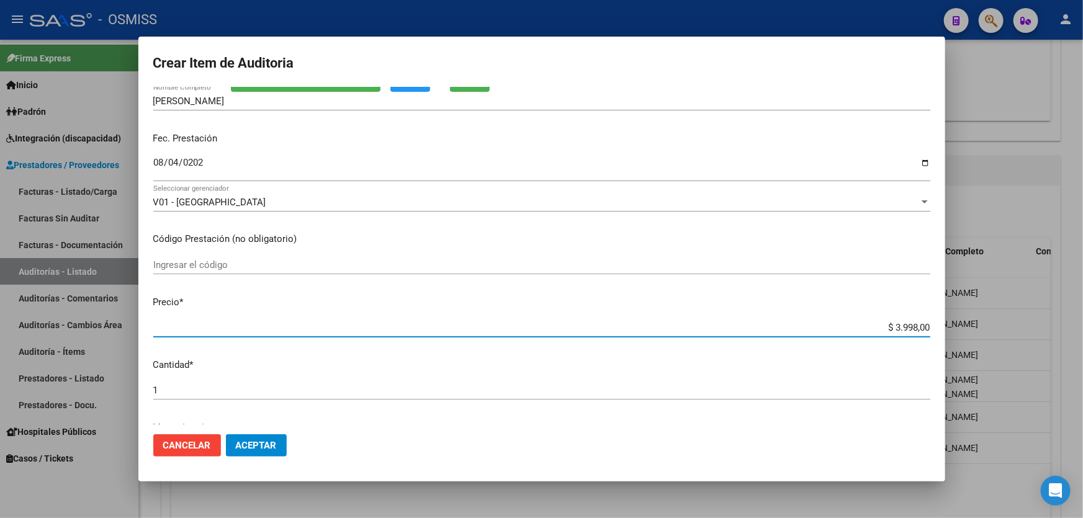
click at [254, 437] on button "Aceptar" at bounding box center [256, 445] width 61 height 22
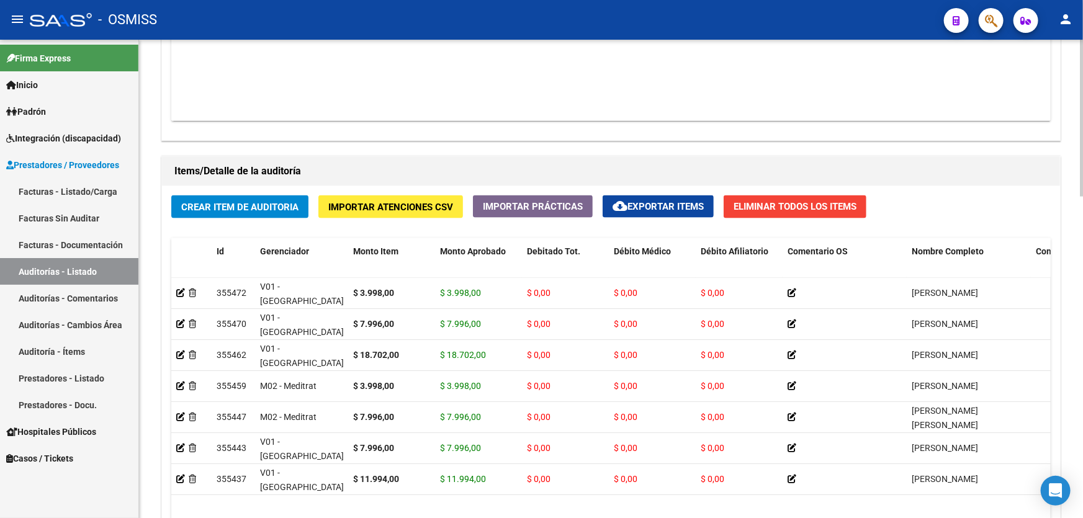
drag, startPoint x: 424, startPoint y: 130, endPoint x: 379, endPoint y: 60, distance: 83.5
click at [424, 130] on div "Agregar Comprobante cloud_download Exportar Comprobantes ID CAE Razon Social CP…" at bounding box center [611, 12] width 898 height 258
click at [425, 161] on h1 "Items/Detalle de la auditoría" at bounding box center [610, 171] width 873 height 20
